Goal: Navigation & Orientation: Find specific page/section

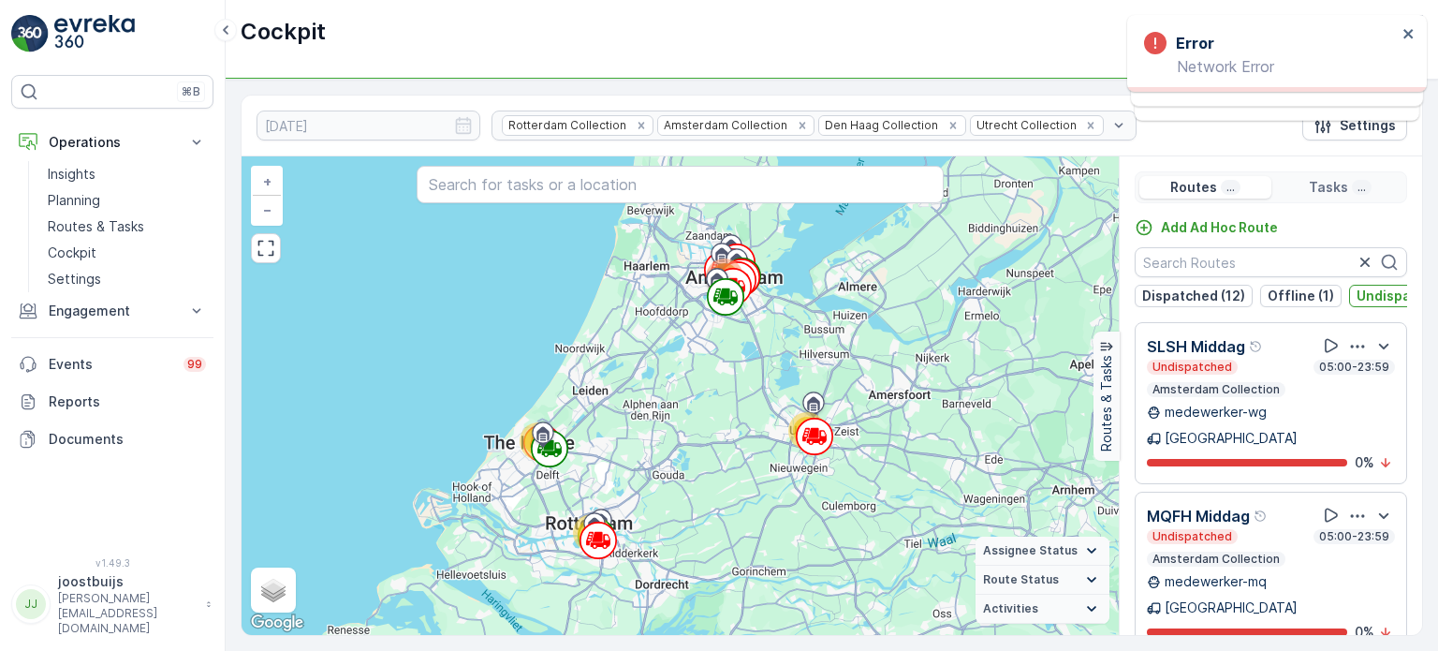
scroll to position [2010, 0]
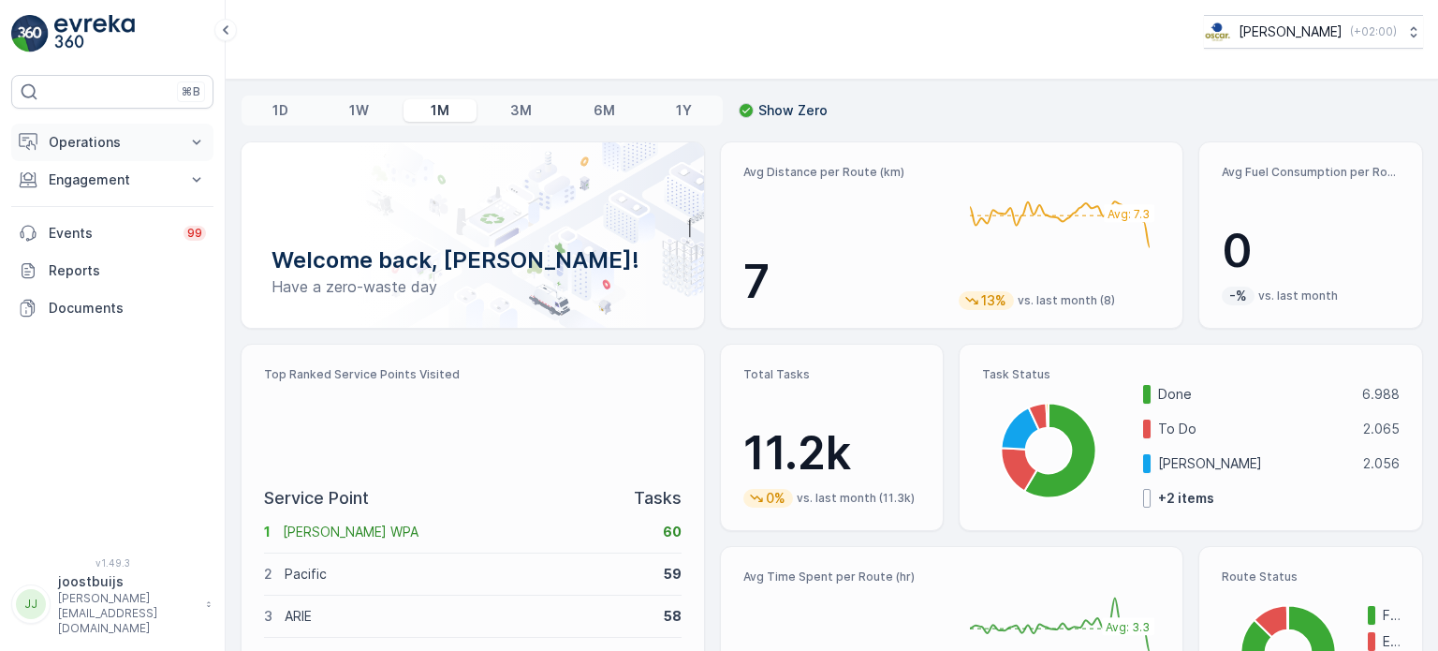
click at [112, 139] on p "Operations" at bounding box center [112, 142] width 127 height 19
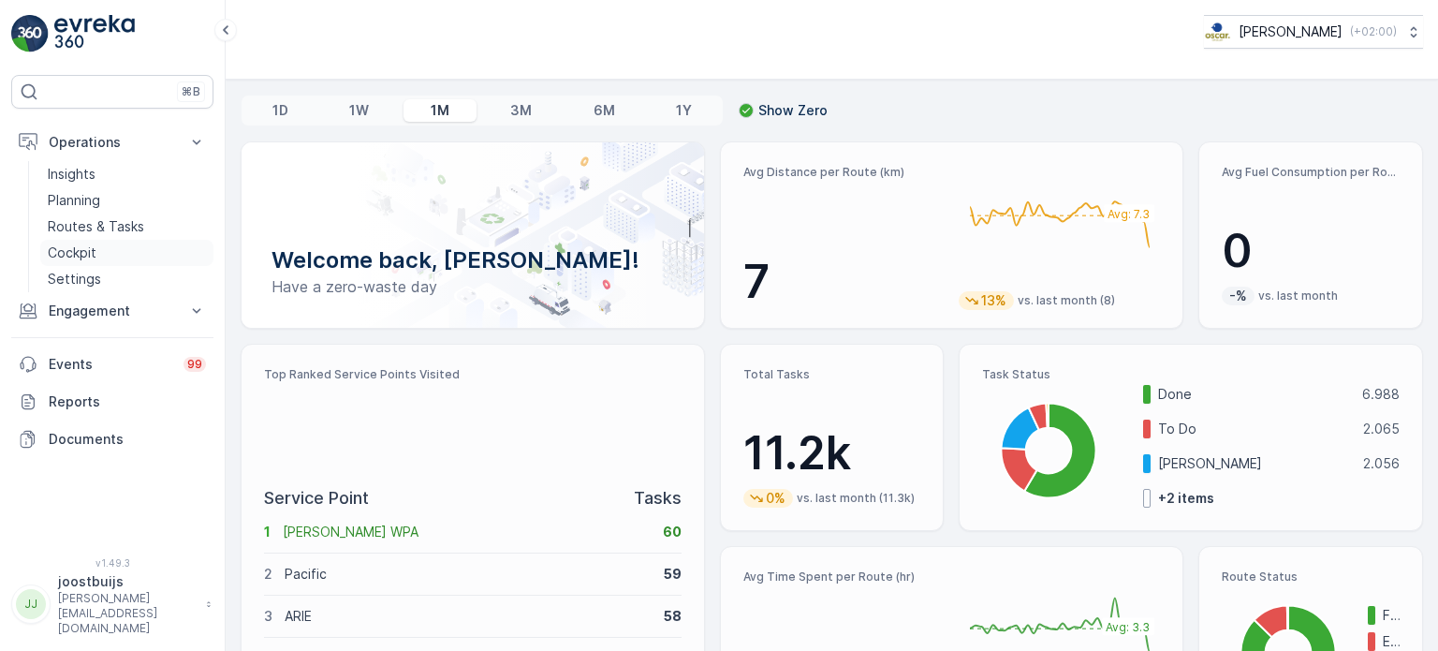
click at [86, 249] on p "Cockpit" at bounding box center [72, 252] width 49 height 19
